Goal: Obtain resource: Download file/media

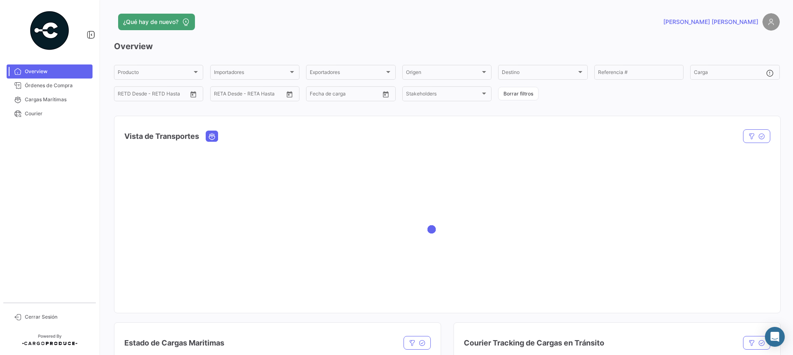
click at [378, 211] on div at bounding box center [447, 229] width 666 height 165
click at [55, 87] on span "Órdenes de Compra" at bounding box center [57, 85] width 64 height 7
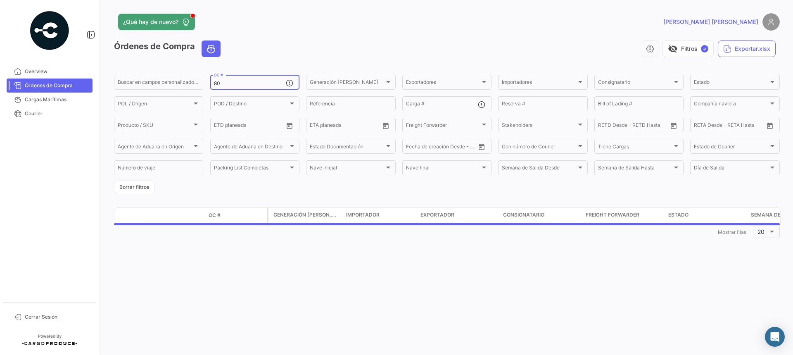
click at [257, 81] on input "80" at bounding box center [250, 84] width 72 height 6
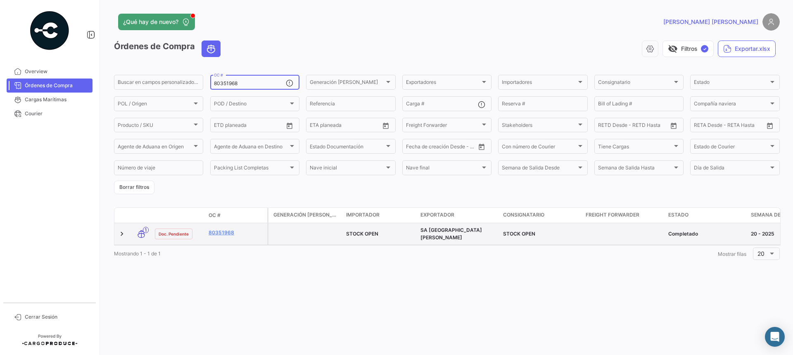
type input "80351968"
click at [368, 231] on span "STOCK OPEN" at bounding box center [362, 234] width 32 height 6
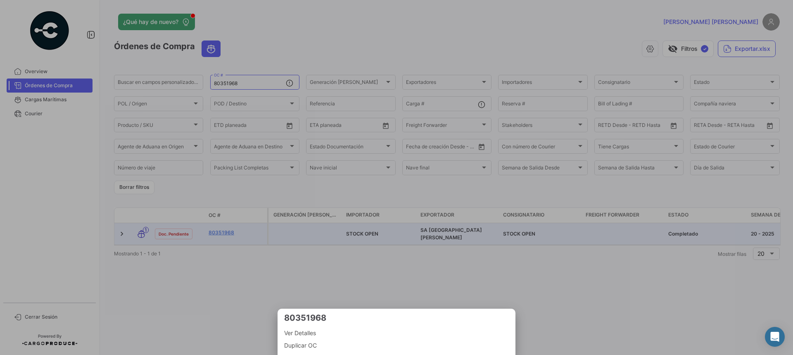
click at [212, 229] on div at bounding box center [396, 177] width 793 height 355
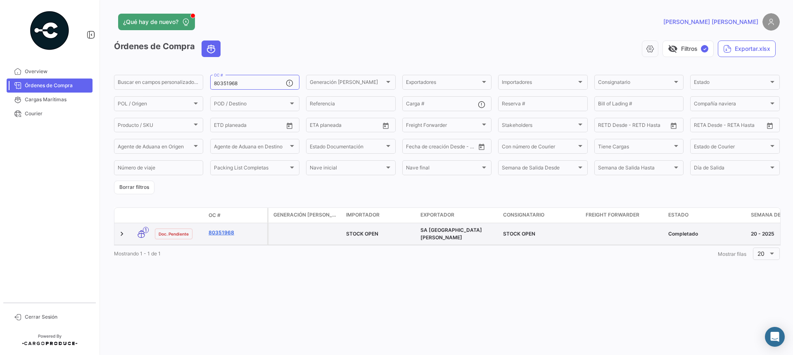
click at [227, 230] on link "80351968" at bounding box center [236, 232] width 55 height 7
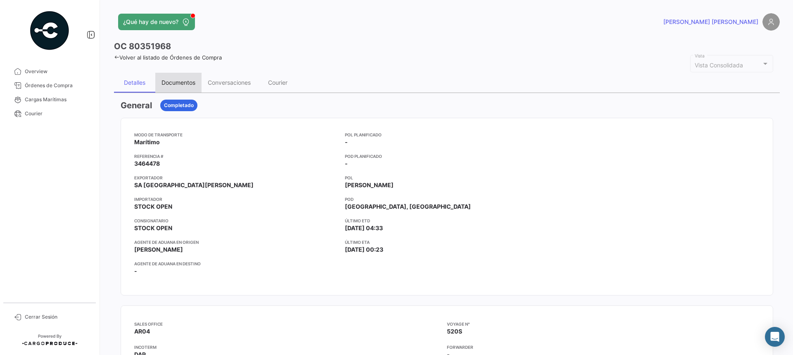
click at [188, 88] on div "Documentos" at bounding box center [178, 83] width 46 height 20
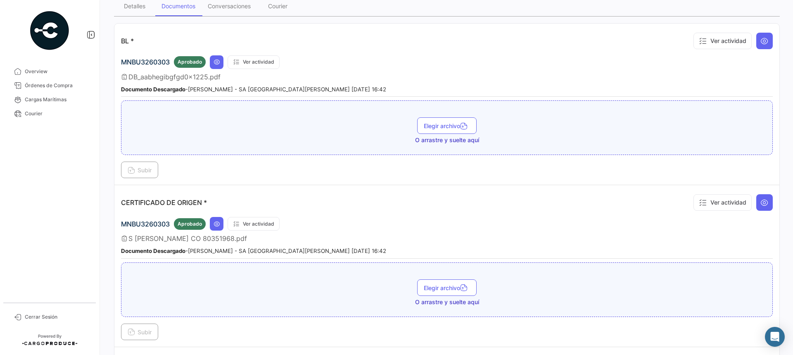
scroll to position [75, 0]
click at [220, 62] on icon at bounding box center [217, 63] width 7 height 7
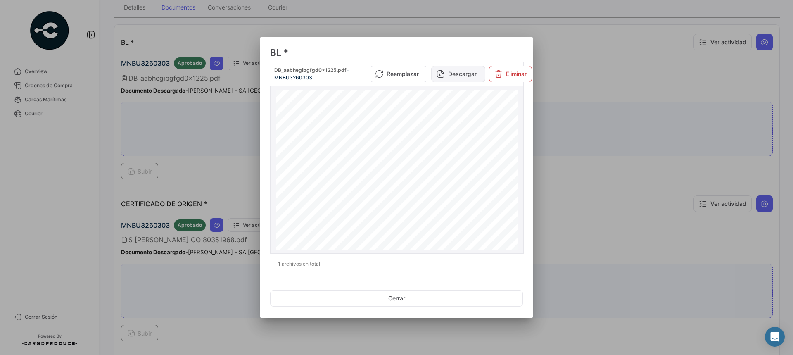
click at [467, 72] on button "Descargar" at bounding box center [458, 74] width 54 height 17
click at [562, 49] on div at bounding box center [396, 177] width 793 height 355
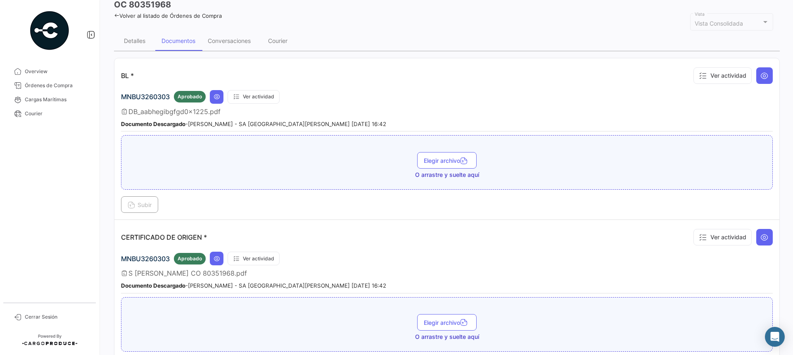
scroll to position [0, 0]
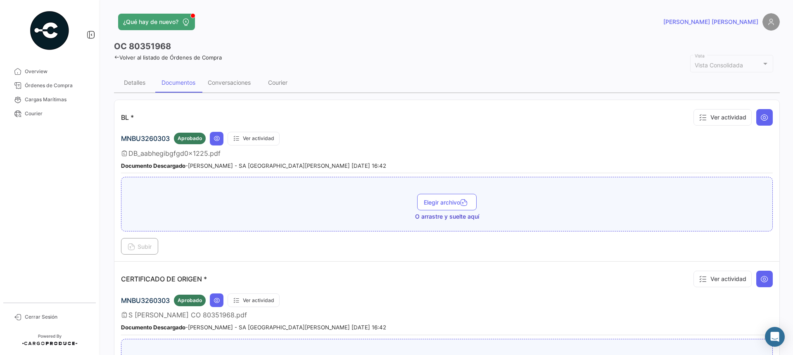
click at [184, 60] on link "Volver al listado de Órdenes de Compra" at bounding box center [168, 57] width 108 height 7
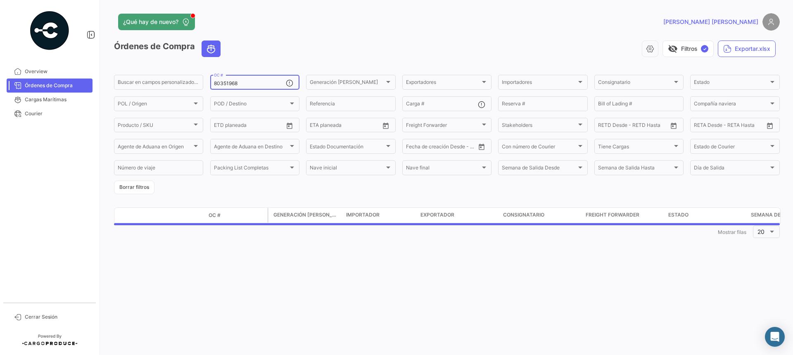
click at [263, 81] on input "80351968" at bounding box center [250, 84] width 72 height 6
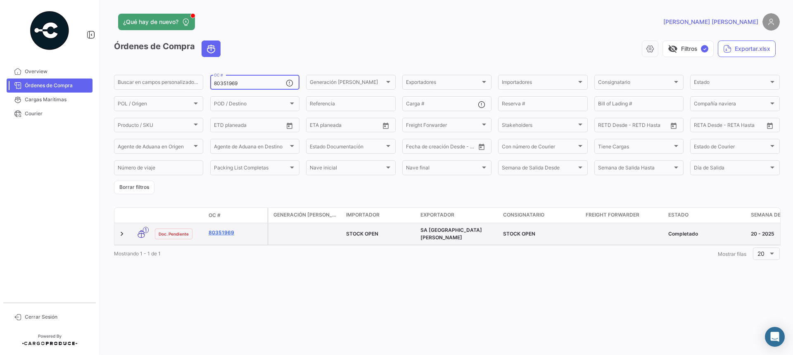
type input "80351969"
click at [229, 230] on link "80351969" at bounding box center [236, 232] width 55 height 7
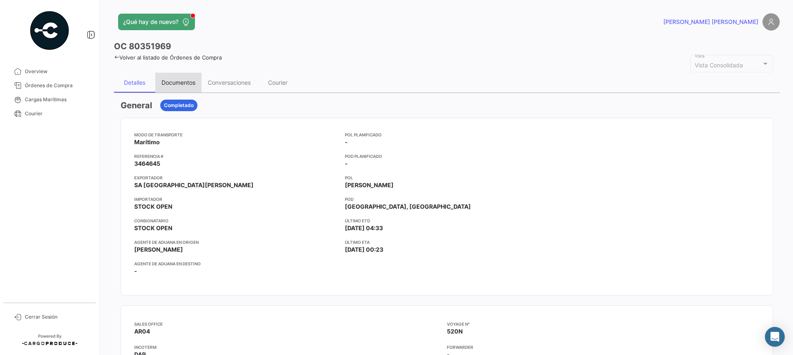
click at [181, 85] on div "Documentos" at bounding box center [179, 82] width 34 height 7
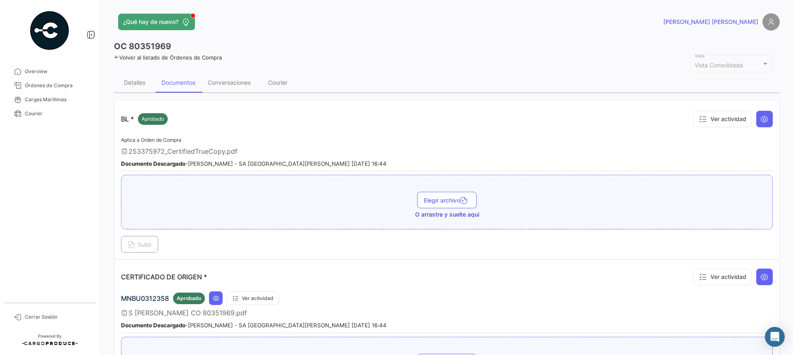
drag, startPoint x: 142, startPoint y: 155, endPoint x: 208, endPoint y: 154, distance: 66.1
click at [142, 155] on span "253375972_CertifiedTrueCopy.pdf" at bounding box center [183, 151] width 109 height 8
